Goal: Information Seeking & Learning: Learn about a topic

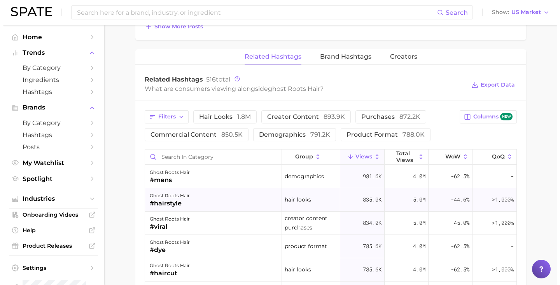
scroll to position [567, 0]
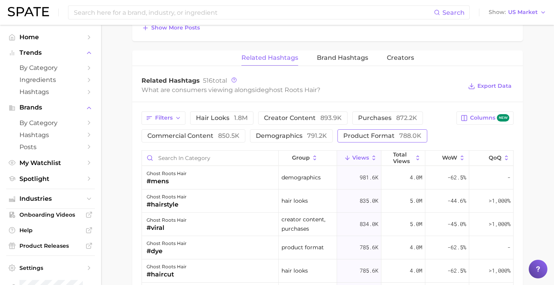
click at [385, 133] on span "product format 788.0k" at bounding box center [382, 136] width 78 height 6
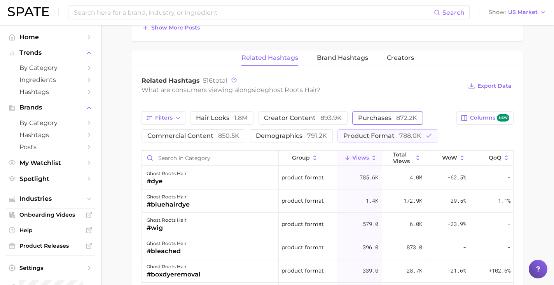
click at [388, 124] on button "purchases 872.2k" at bounding box center [387, 118] width 71 height 13
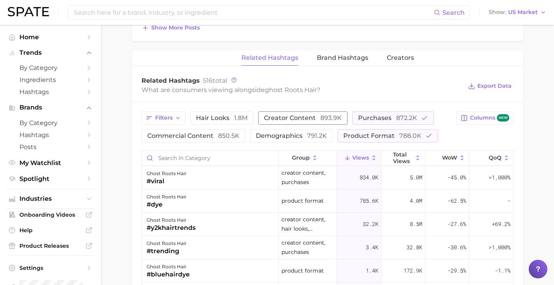
click at [332, 118] on span "893.9k" at bounding box center [330, 117] width 21 height 7
click at [367, 133] on span "product format 788.0k" at bounding box center [382, 136] width 78 height 6
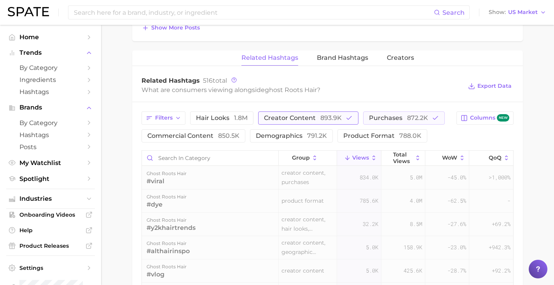
click at [349, 123] on button "creator content 893.9k" at bounding box center [308, 118] width 100 height 13
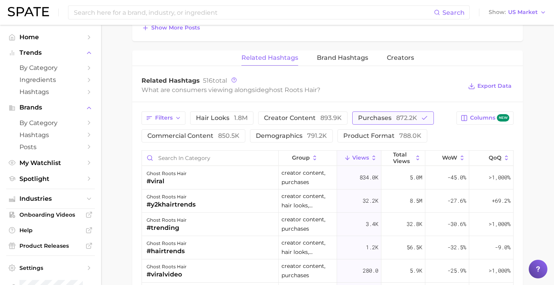
click at [365, 121] on span "purchases 872.2k" at bounding box center [387, 118] width 59 height 6
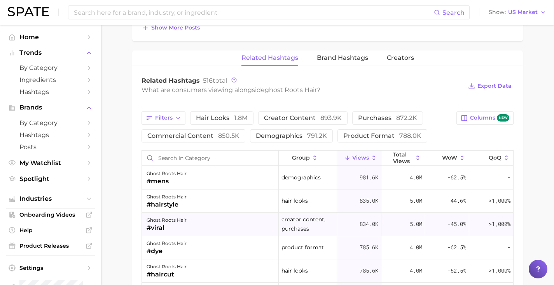
click at [206, 220] on div "ghost roots hair #viral" at bounding box center [210, 224] width 137 height 23
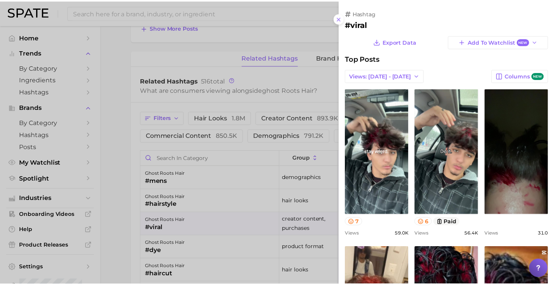
scroll to position [0, 0]
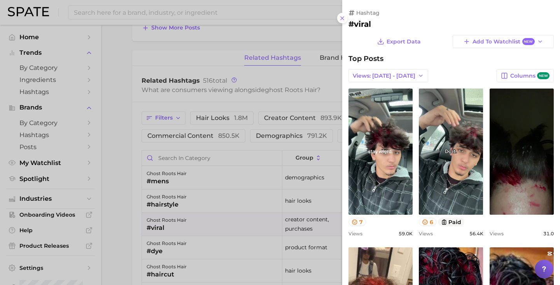
click at [205, 220] on div at bounding box center [280, 142] width 560 height 285
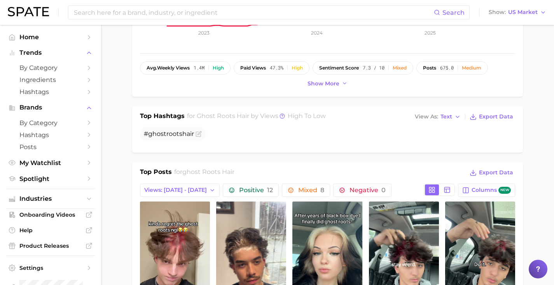
scroll to position [230, 0]
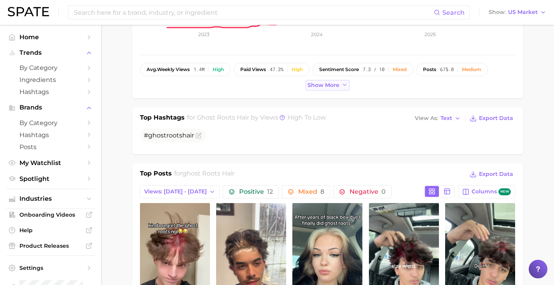
click at [327, 89] on button "Show more" at bounding box center [328, 85] width 44 height 10
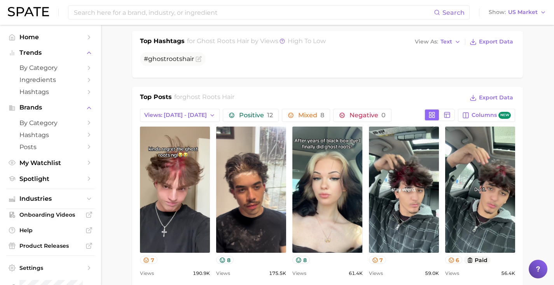
scroll to position [378, 0]
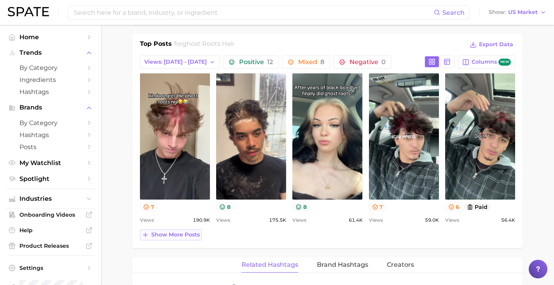
click at [183, 238] on span "Show more posts" at bounding box center [175, 235] width 49 height 7
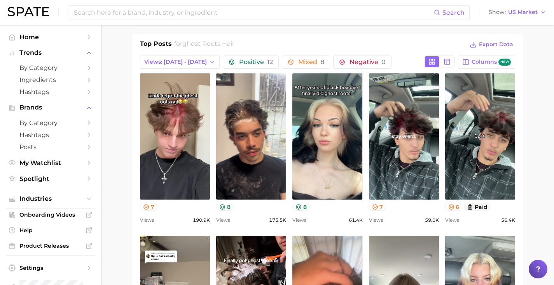
scroll to position [0, 0]
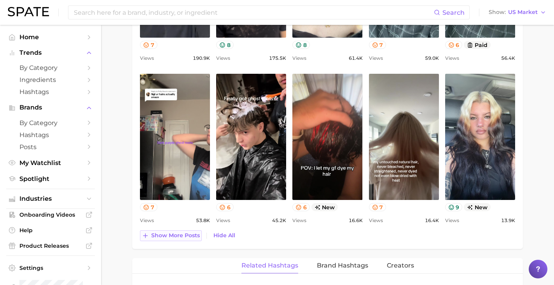
click at [161, 238] on span "Show more posts" at bounding box center [175, 236] width 49 height 7
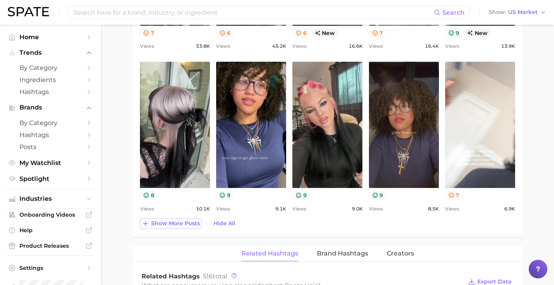
click at [168, 226] on span "Show more posts" at bounding box center [175, 223] width 49 height 7
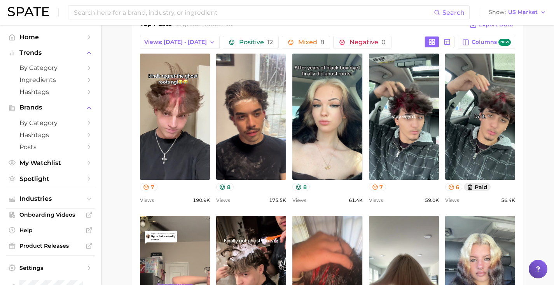
click at [483, 187] on button "paid" at bounding box center [477, 187] width 27 height 8
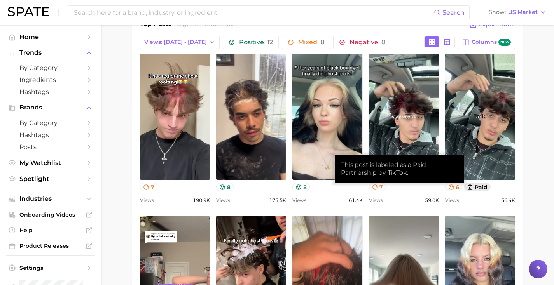
click at [483, 187] on button "paid" at bounding box center [477, 187] width 27 height 8
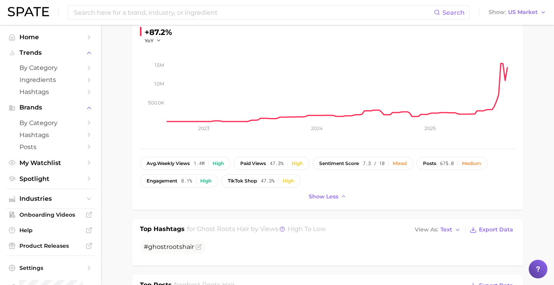
click at [500, 18] on div "Search Show US Market" at bounding box center [277, 12] width 539 height 25
click at [502, 14] on span "Show" at bounding box center [497, 12] width 17 height 4
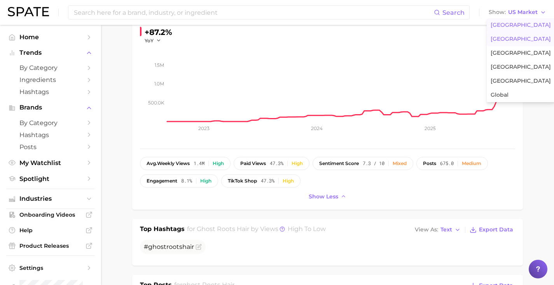
click at [500, 36] on span "[GEOGRAPHIC_DATA]" at bounding box center [521, 39] width 60 height 7
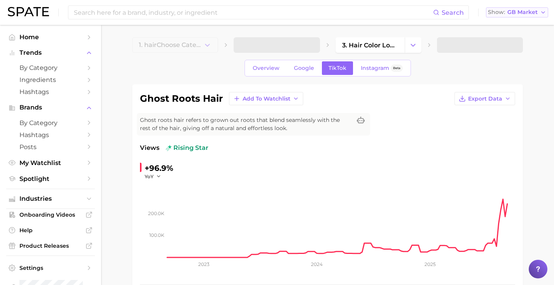
click at [516, 14] on span "GB Market" at bounding box center [522, 12] width 30 height 4
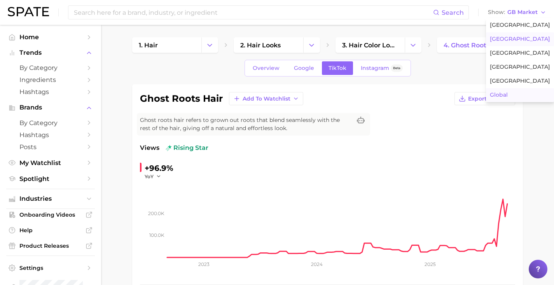
click at [510, 93] on button "Global" at bounding box center [520, 95] width 68 height 14
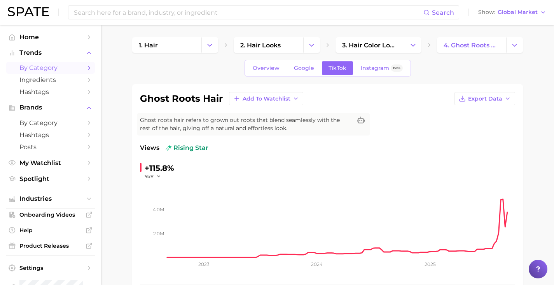
click at [65, 68] on span "by Category" at bounding box center [50, 67] width 62 height 7
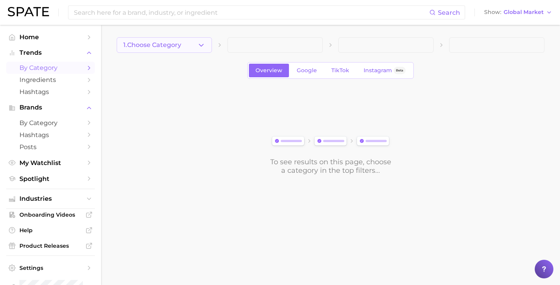
click at [150, 42] on span "1. Choose Category" at bounding box center [152, 45] width 58 height 7
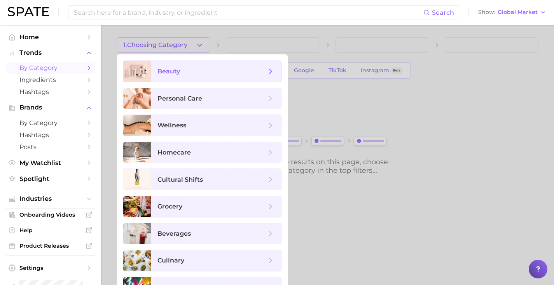
click at [156, 64] on span "beauty" at bounding box center [216, 71] width 130 height 21
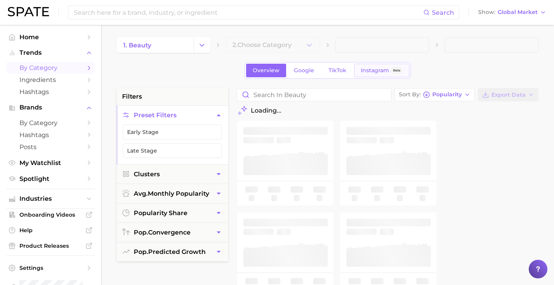
click at [354, 70] on link "Instagram Beta" at bounding box center [381, 71] width 55 height 14
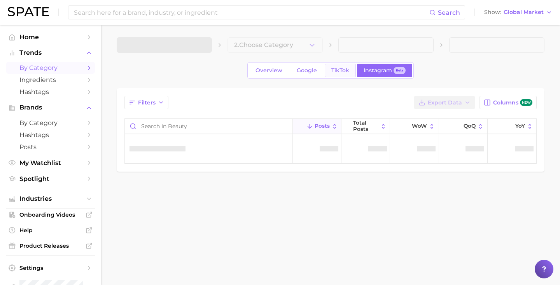
click at [344, 70] on span "TikTok" at bounding box center [340, 70] width 18 height 7
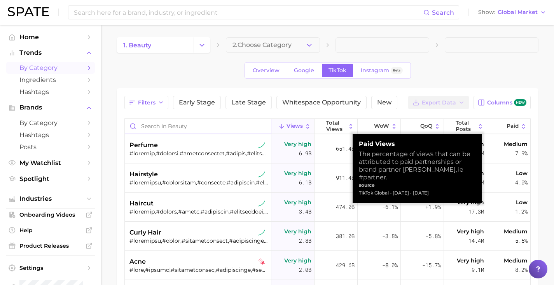
click at [244, 127] on input "Search in beauty" at bounding box center [198, 126] width 146 height 15
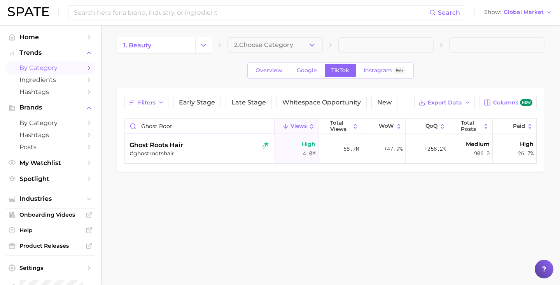
type input "ghost root"
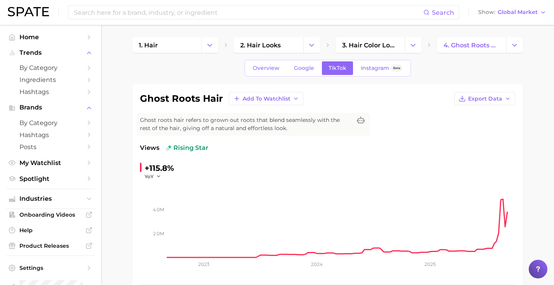
click at [214, 127] on span "Ghost roots hair refers to grown out roots that blend seamlessly with the rest …" at bounding box center [246, 124] width 212 height 16
click at [508, 8] on button "Show Global Market" at bounding box center [512, 12] width 72 height 10
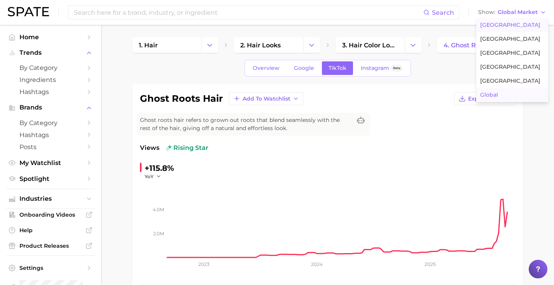
click at [507, 23] on span "[GEOGRAPHIC_DATA]" at bounding box center [510, 25] width 60 height 7
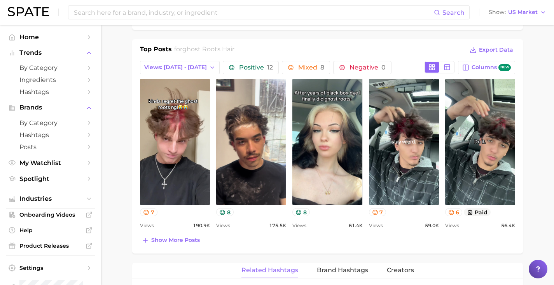
scroll to position [350, 0]
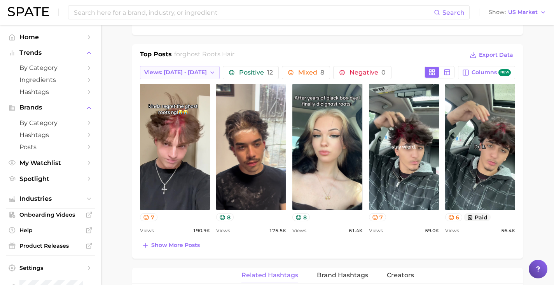
click at [174, 75] on span "Views: Aug 31 - Sep 7" at bounding box center [175, 72] width 63 height 7
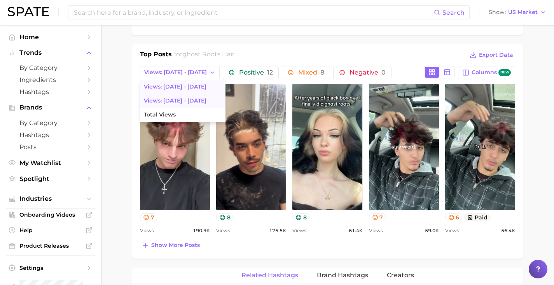
click at [185, 101] on span "Views: Aug 24 - 31" at bounding box center [175, 101] width 63 height 7
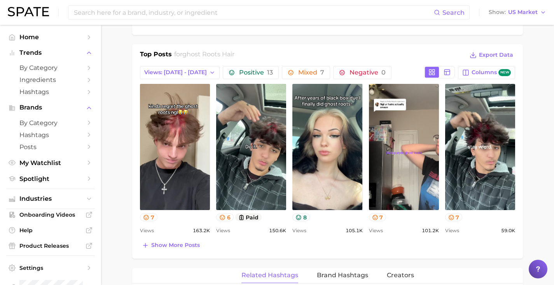
scroll to position [0, 0]
click at [190, 70] on span "Views: Aug 24 - 31" at bounding box center [175, 72] width 63 height 7
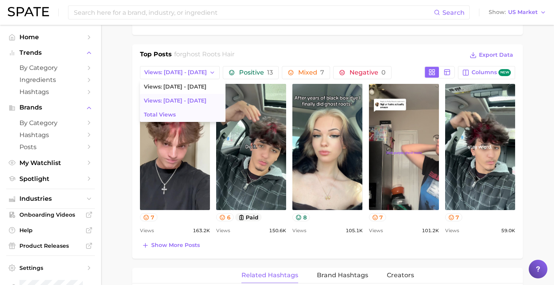
click at [183, 114] on button "Total Views" at bounding box center [183, 115] width 86 height 14
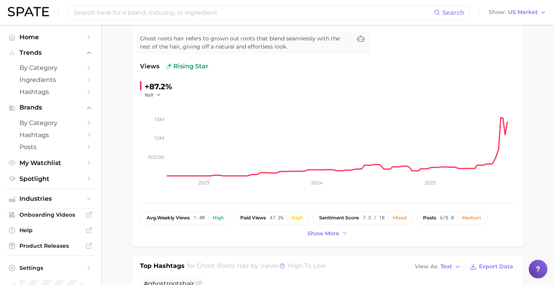
scroll to position [82, 0]
click at [320, 239] on div "ghost roots hair Add to Watchlist Export Data Ghost roots hair refers to grown …" at bounding box center [327, 124] width 391 height 244
click at [322, 233] on span "Show more" at bounding box center [324, 233] width 32 height 7
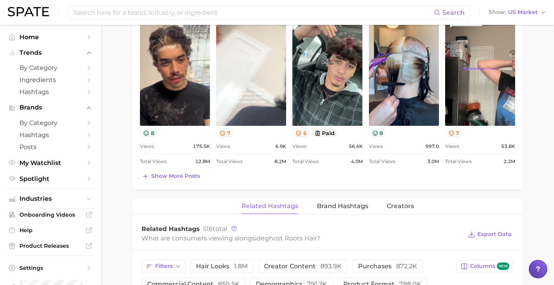
scroll to position [448, 0]
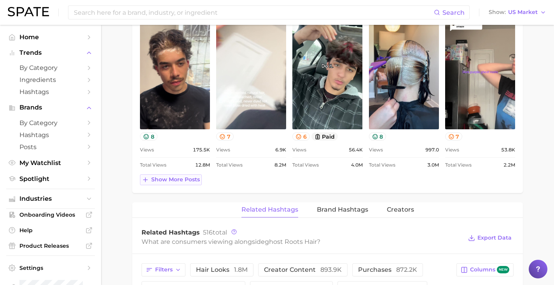
click at [191, 179] on span "Show more posts" at bounding box center [175, 180] width 49 height 7
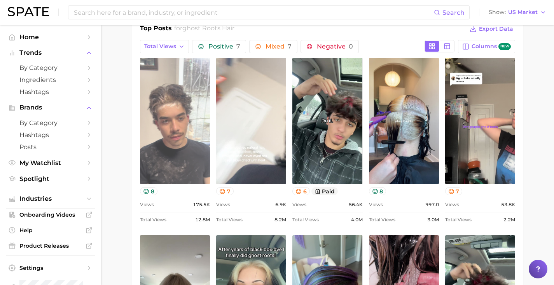
scroll to position [397, 0]
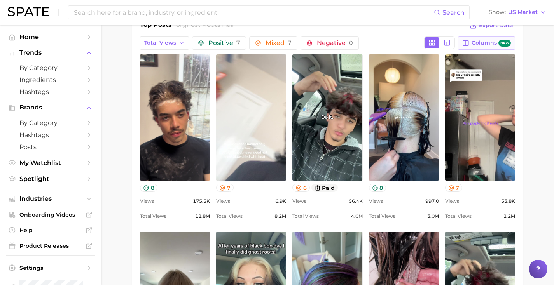
click at [469, 44] on icon "button" at bounding box center [465, 43] width 7 height 7
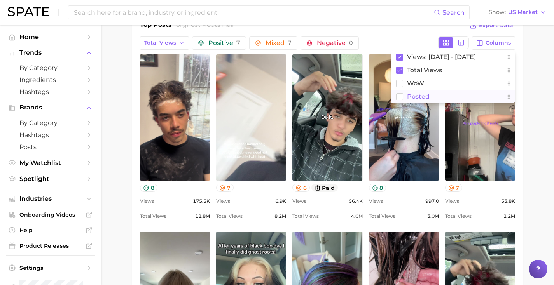
click at [443, 91] on button "Posted" at bounding box center [453, 96] width 124 height 13
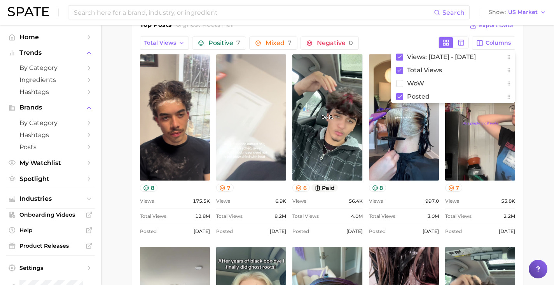
click at [124, 146] on main "1. hair 2. hair looks 3. hair color looks 4. ghost roots hair Overview Google T…" at bounding box center [327, 262] width 453 height 1268
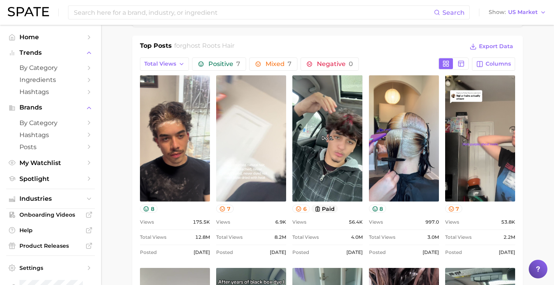
scroll to position [376, 0]
click at [175, 66] on span "Total Views" at bounding box center [160, 64] width 32 height 7
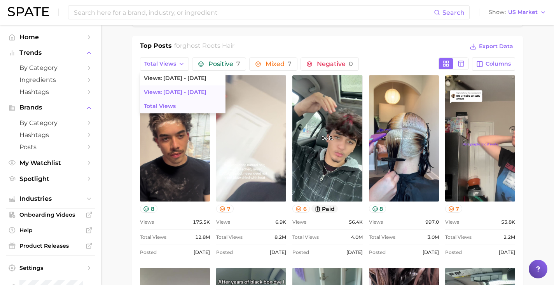
click at [171, 89] on span "Views: Aug 24 - 31" at bounding box center [175, 92] width 63 height 7
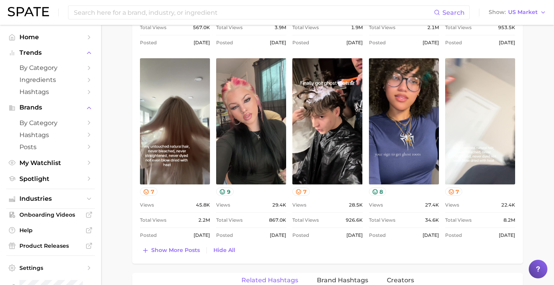
scroll to position [596, 0]
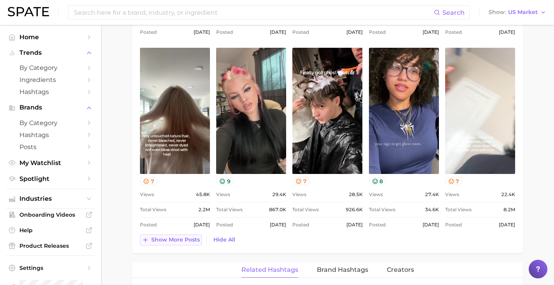
click at [181, 241] on span "Show more posts" at bounding box center [175, 240] width 49 height 7
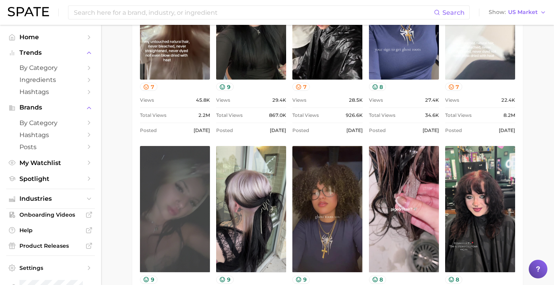
scroll to position [700, 0]
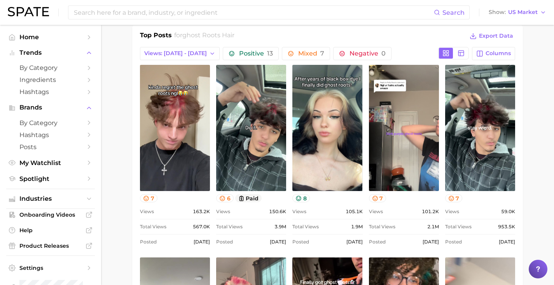
scroll to position [359, 0]
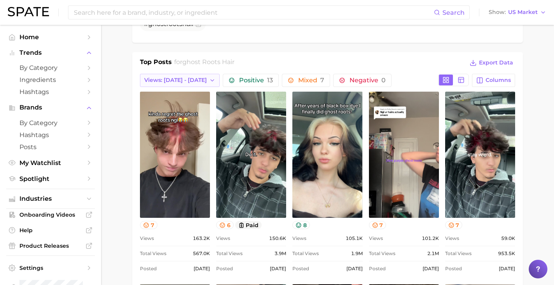
click at [181, 85] on button "Views: Aug 24 - 31" at bounding box center [180, 80] width 80 height 13
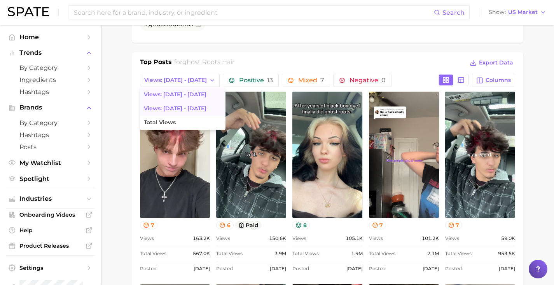
click at [179, 96] on span "Views: Aug 31 - Sep 7" at bounding box center [175, 94] width 63 height 7
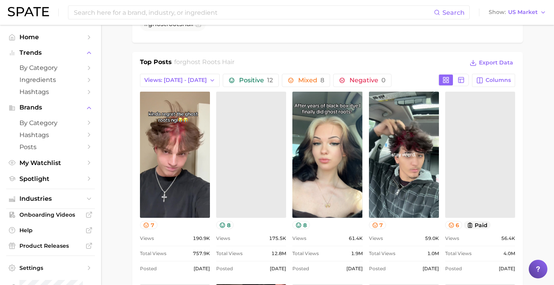
scroll to position [0, 0]
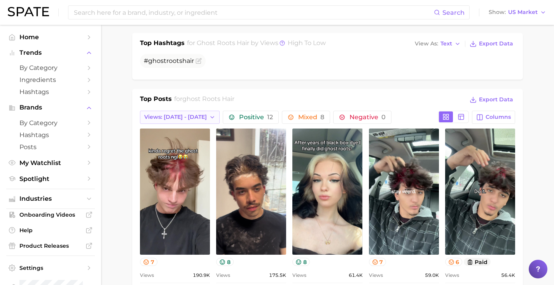
click at [199, 116] on span "Views: Aug 31 - Sep 7" at bounding box center [175, 117] width 63 height 7
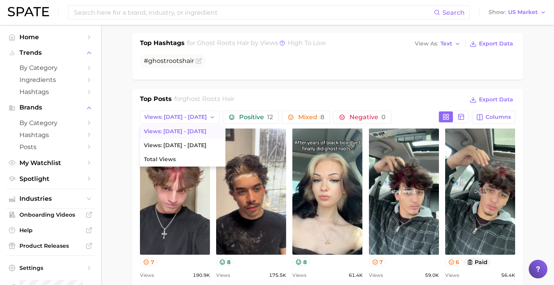
click at [196, 133] on span "Views: Aug 31 - Sep 7" at bounding box center [175, 131] width 63 height 7
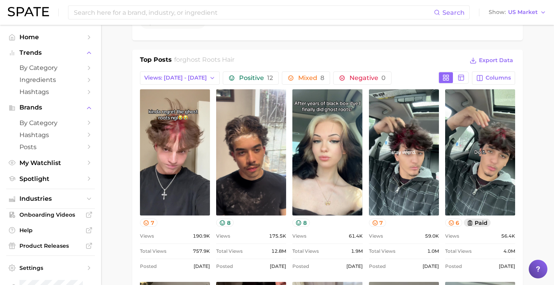
click at [484, 222] on button "paid" at bounding box center [477, 223] width 27 height 8
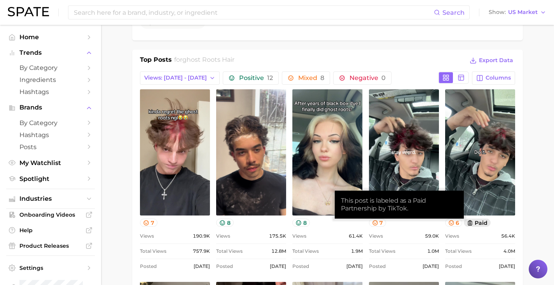
click at [484, 222] on button "paid" at bounding box center [477, 223] width 27 height 8
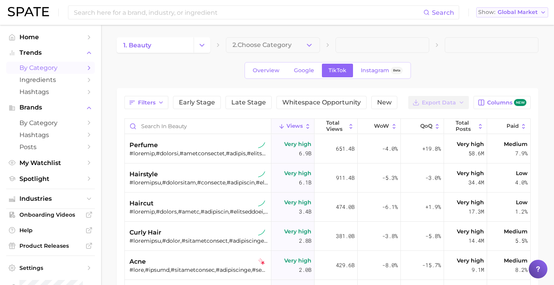
click at [518, 14] on span "Global Market" at bounding box center [518, 12] width 40 height 4
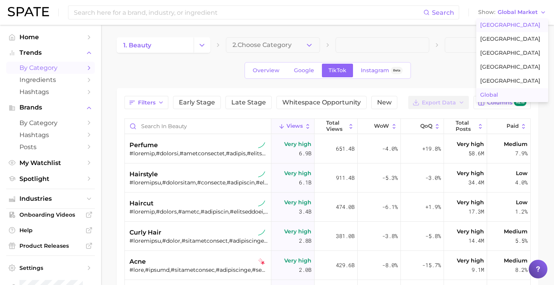
click at [513, 26] on span "[GEOGRAPHIC_DATA]" at bounding box center [510, 25] width 60 height 7
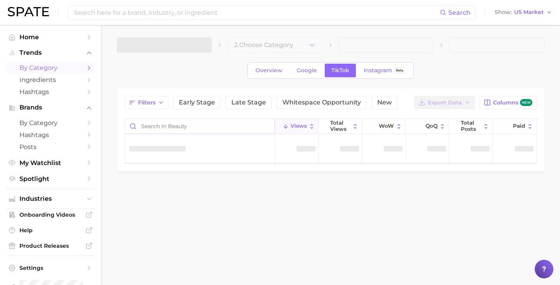
click at [173, 127] on input "Search in beauty" at bounding box center [200, 126] width 150 height 15
type input "ghost root"
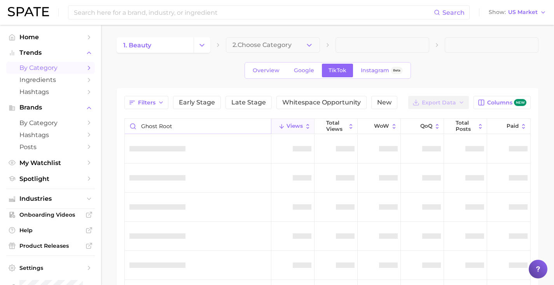
click at [259, 128] on input "ghost root" at bounding box center [198, 126] width 146 height 15
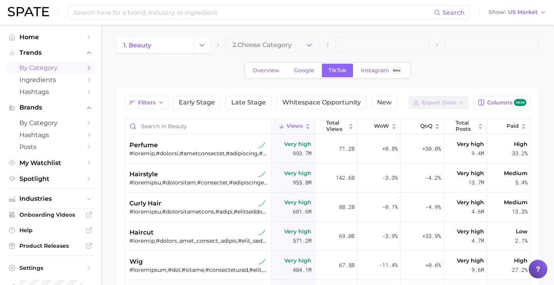
click at [160, 66] on div "Overview Google TikTok Instagram Beta" at bounding box center [328, 70] width 422 height 17
click at [182, 130] on input "Search in beauty" at bounding box center [198, 126] width 146 height 15
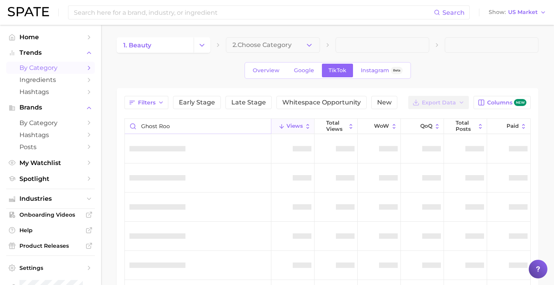
type input "ghost root"
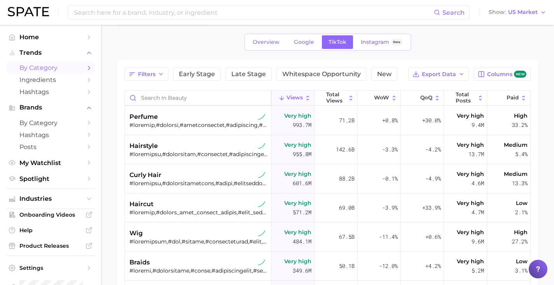
click at [213, 98] on input "Search in beauty" at bounding box center [198, 98] width 146 height 15
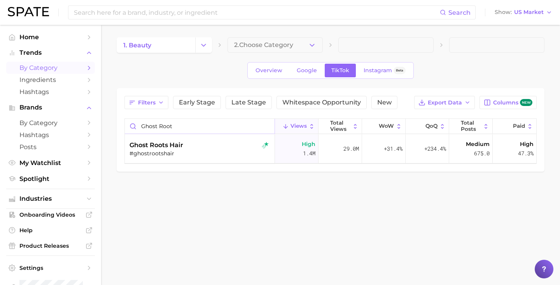
type input "ghost root"
